Goal: Information Seeking & Learning: Learn about a topic

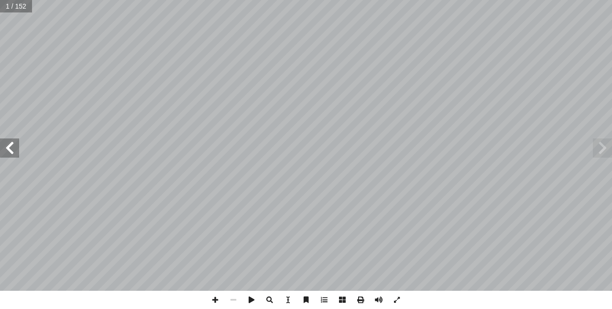
click at [607, 148] on span at bounding box center [602, 147] width 19 height 19
click at [607, 149] on span at bounding box center [602, 147] width 19 height 19
click at [7, 153] on span at bounding box center [9, 147] width 19 height 19
click at [9, 150] on span at bounding box center [9, 147] width 19 height 19
click at [5, 152] on span at bounding box center [9, 147] width 19 height 19
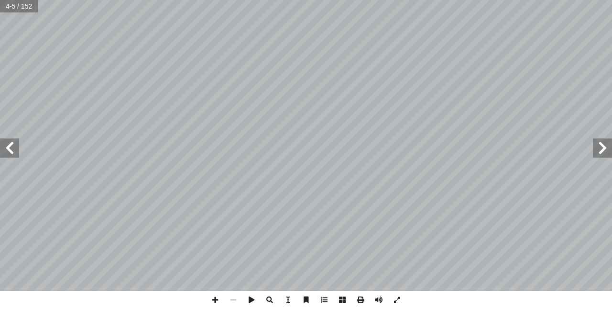
click at [4, 151] on span at bounding box center [9, 147] width 19 height 19
click at [5, 151] on span at bounding box center [9, 147] width 19 height 19
click at [5, 150] on span at bounding box center [9, 147] width 19 height 19
click at [6, 150] on span at bounding box center [9, 147] width 19 height 19
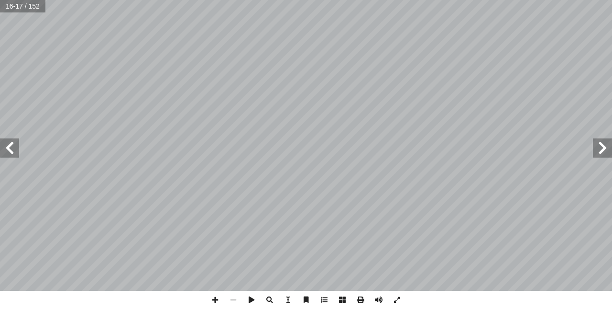
click at [5, 150] on span at bounding box center [9, 147] width 19 height 19
click at [4, 149] on span at bounding box center [9, 147] width 19 height 19
click at [6, 152] on span at bounding box center [9, 147] width 19 height 19
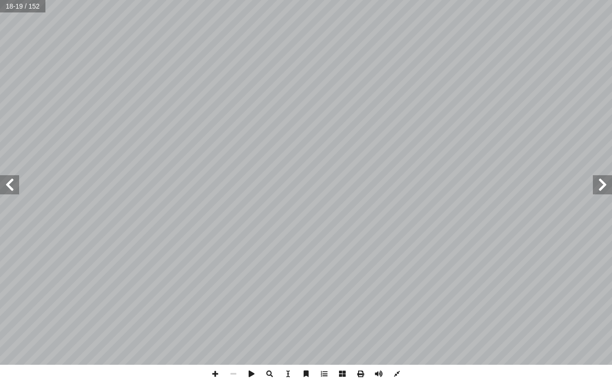
click at [11, 191] on span at bounding box center [9, 184] width 19 height 19
click at [5, 189] on span at bounding box center [9, 184] width 19 height 19
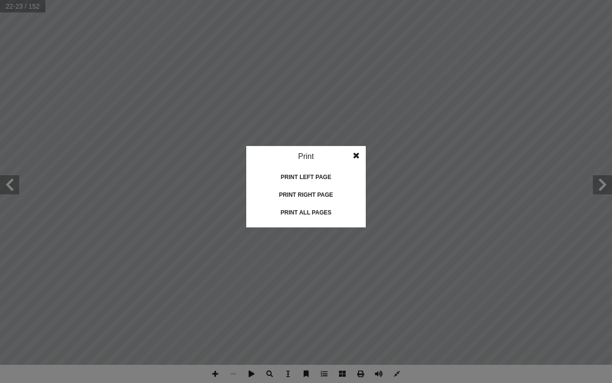
click at [324, 177] on div "Print left page" at bounding box center [306, 176] width 96 height 15
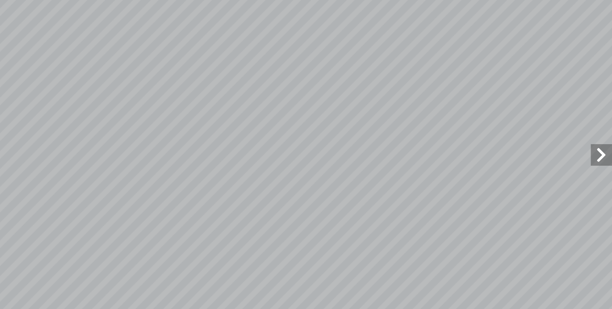
click at [605, 151] on span at bounding box center [602, 147] width 19 height 19
click at [606, 149] on span at bounding box center [602, 147] width 19 height 19
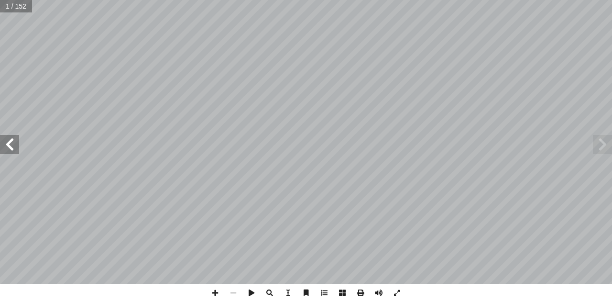
click at [9, 150] on span at bounding box center [9, 144] width 19 height 19
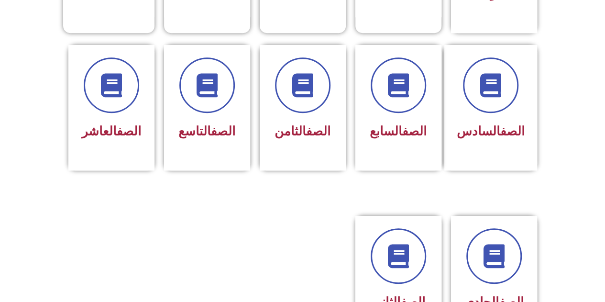
scroll to position [378, 0]
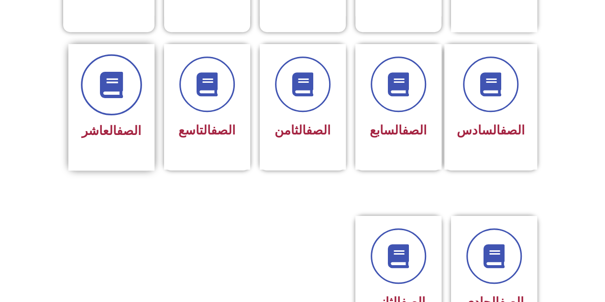
click at [105, 74] on icon at bounding box center [111, 84] width 26 height 26
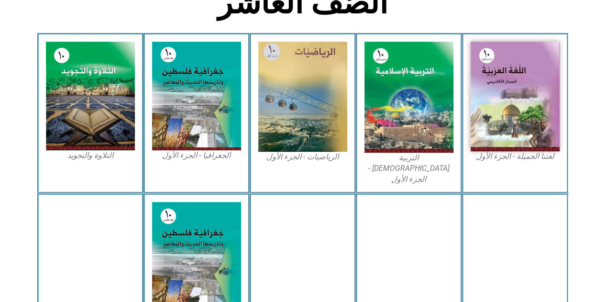
scroll to position [266, 0]
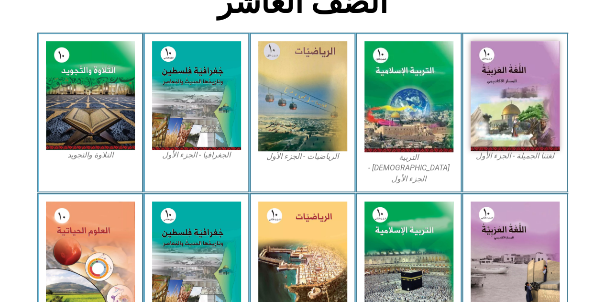
click at [526, 86] on img at bounding box center [515, 96] width 89 height 110
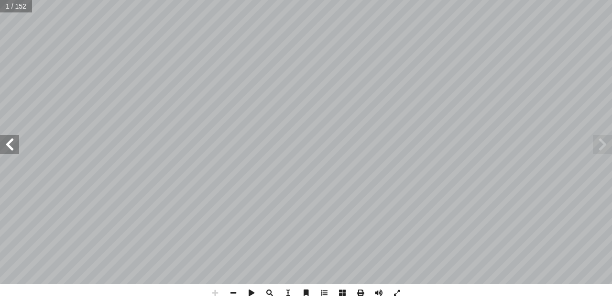
click at [10, 144] on span at bounding box center [9, 144] width 19 height 19
click at [6, 150] on span at bounding box center [9, 144] width 19 height 19
click at [11, 145] on span at bounding box center [9, 144] width 19 height 19
click at [8, 147] on span at bounding box center [9, 144] width 19 height 19
click at [7, 147] on span at bounding box center [9, 144] width 19 height 19
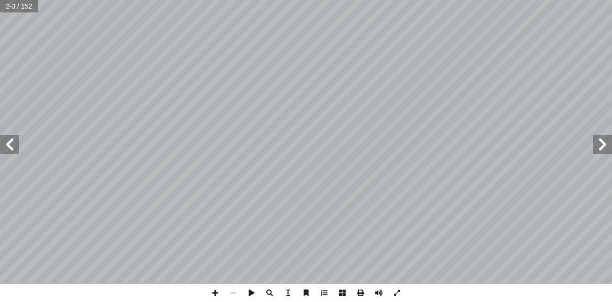
click at [5, 147] on span at bounding box center [9, 144] width 19 height 19
click at [8, 147] on span at bounding box center [9, 144] width 19 height 19
click at [11, 147] on span at bounding box center [9, 144] width 19 height 19
click at [8, 147] on span at bounding box center [9, 144] width 19 height 19
click at [11, 149] on span at bounding box center [9, 144] width 19 height 19
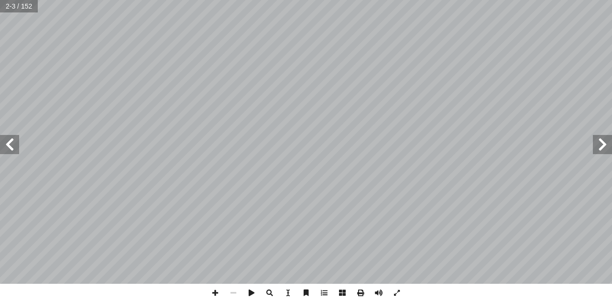
click at [10, 150] on span at bounding box center [9, 144] width 19 height 19
click at [11, 150] on span at bounding box center [9, 144] width 19 height 19
click at [11, 151] on span at bounding box center [9, 144] width 19 height 19
click at [11, 152] on span at bounding box center [9, 144] width 19 height 19
click at [11, 150] on span at bounding box center [9, 144] width 19 height 19
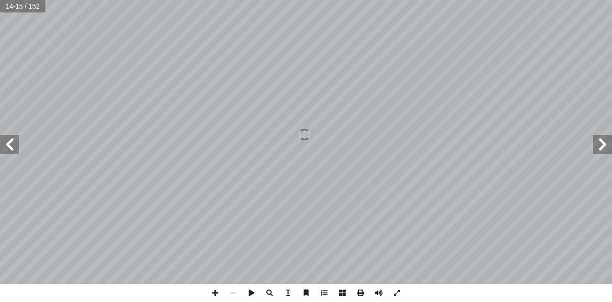
click at [6, 148] on span at bounding box center [9, 144] width 19 height 19
click at [9, 145] on span at bounding box center [9, 144] width 19 height 19
click at [11, 150] on span at bounding box center [9, 144] width 19 height 19
click at [2, 145] on span at bounding box center [9, 144] width 19 height 19
click at [4, 145] on span at bounding box center [9, 144] width 19 height 19
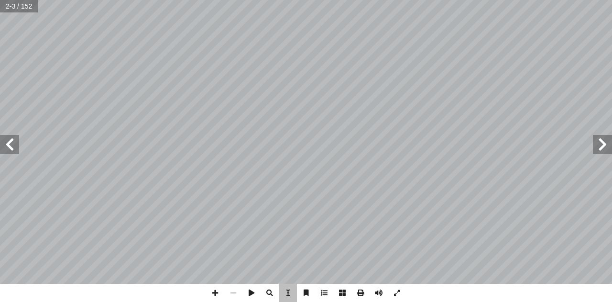
click at [0, 144] on span at bounding box center [9, 144] width 19 height 19
click at [11, 148] on span at bounding box center [9, 144] width 19 height 19
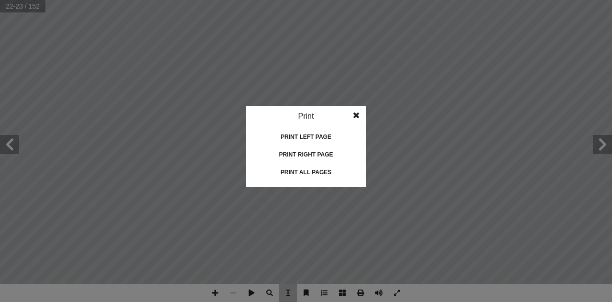
click at [324, 157] on div "Print right page" at bounding box center [306, 154] width 96 height 15
click at [322, 136] on div "Print left page" at bounding box center [306, 136] width 96 height 15
